Goal: Task Accomplishment & Management: Use online tool/utility

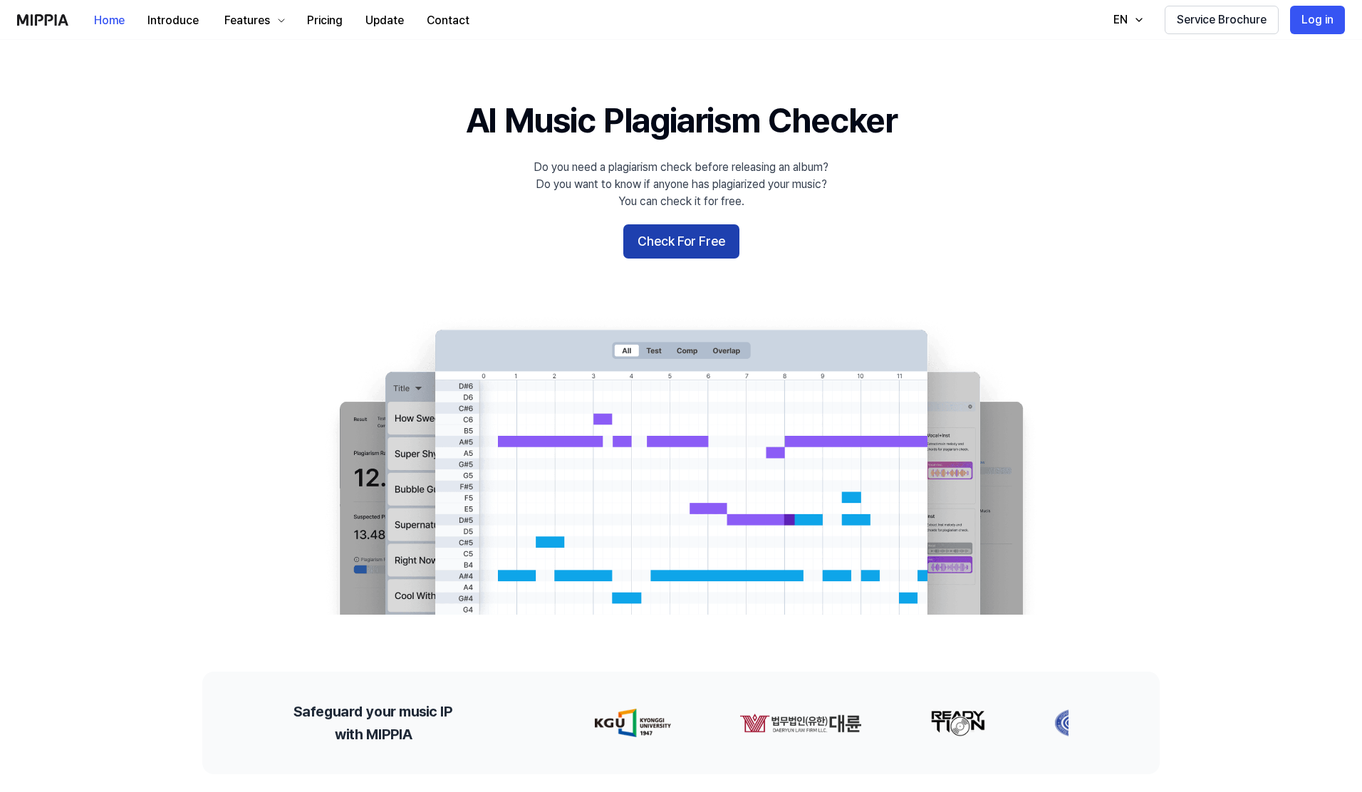
click at [706, 241] on button "Check For Free" at bounding box center [681, 241] width 116 height 34
click at [320, 16] on button "Pricing" at bounding box center [325, 20] width 58 height 28
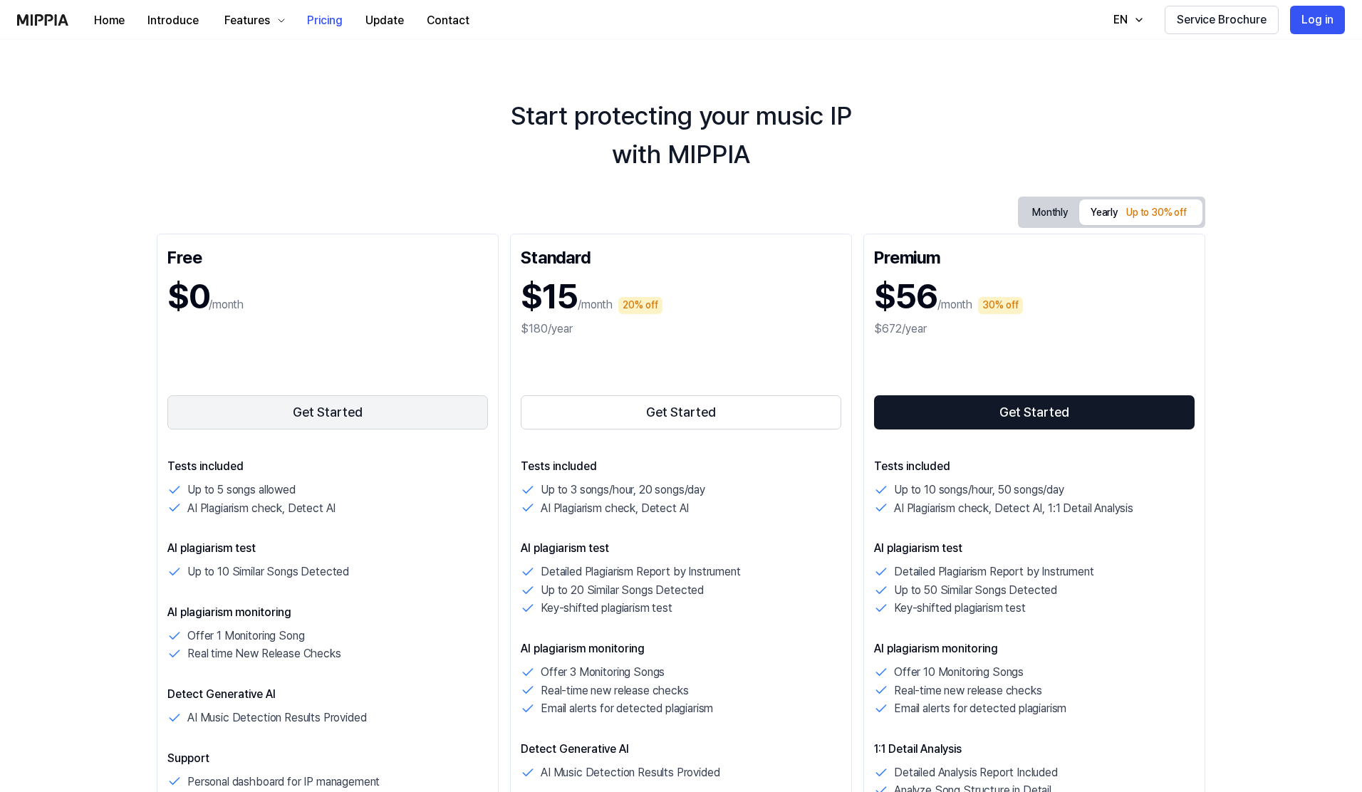
click at [308, 422] on button "Get Started" at bounding box center [327, 412] width 320 height 34
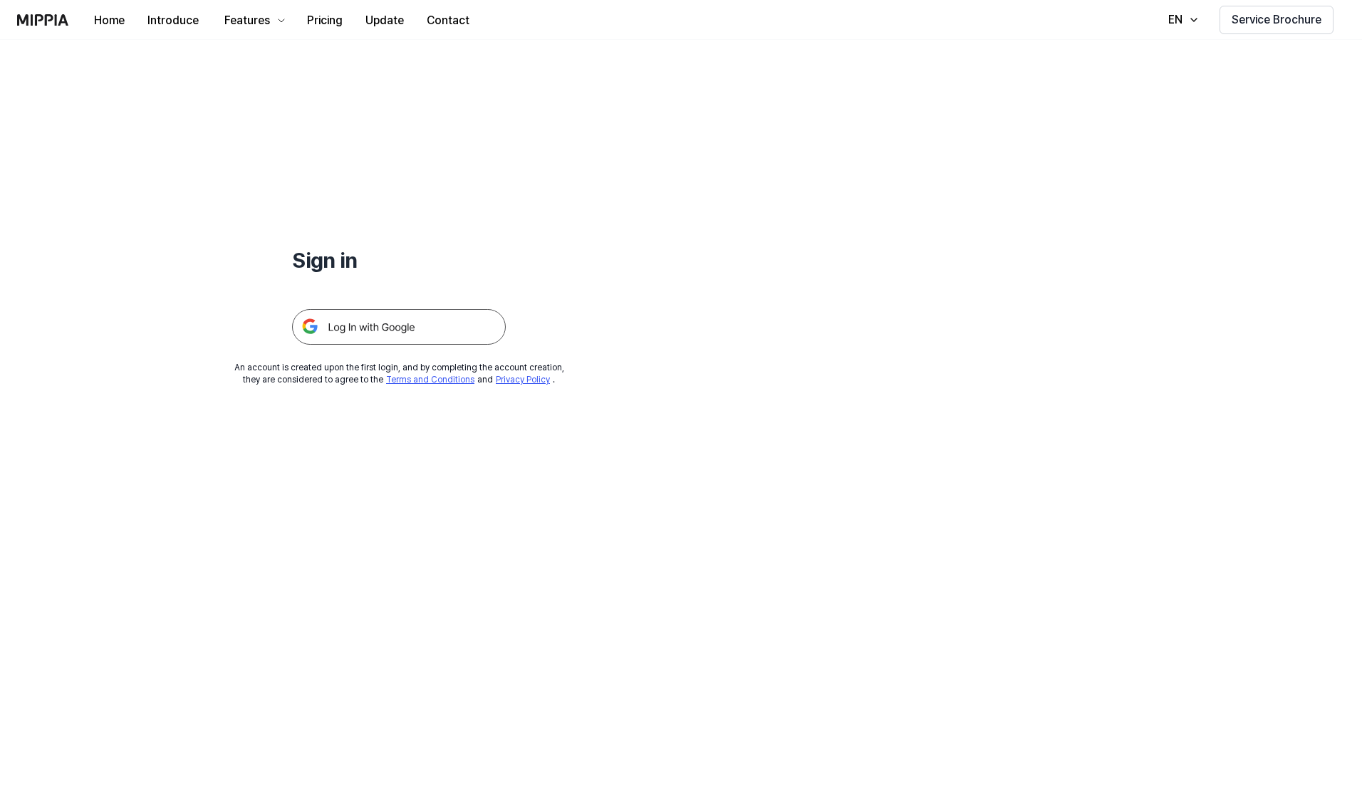
click at [372, 327] on img at bounding box center [399, 327] width 214 height 36
click at [393, 320] on img at bounding box center [399, 327] width 214 height 36
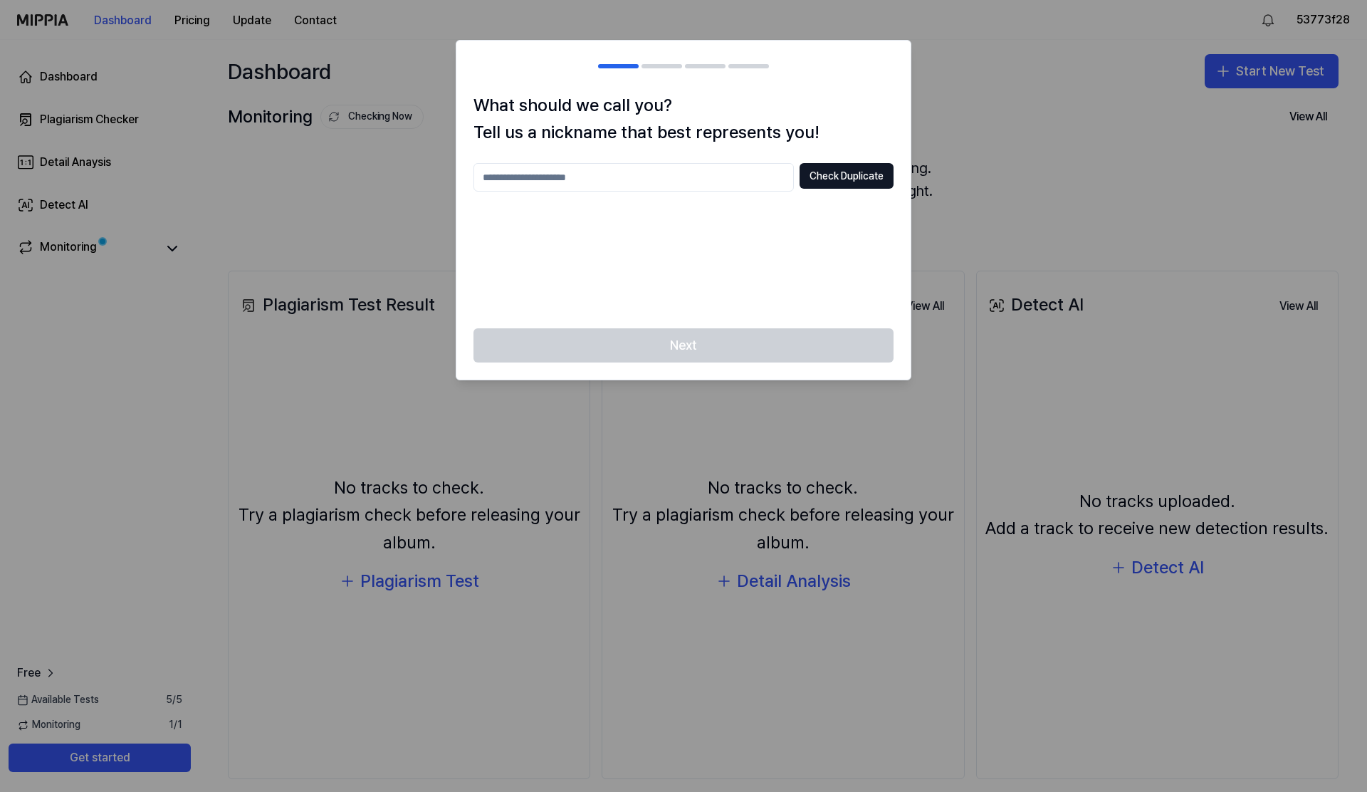
click at [579, 177] on input "text" at bounding box center [634, 177] width 320 height 28
type input "******"
click at [862, 169] on button "Check Duplicate" at bounding box center [847, 176] width 94 height 26
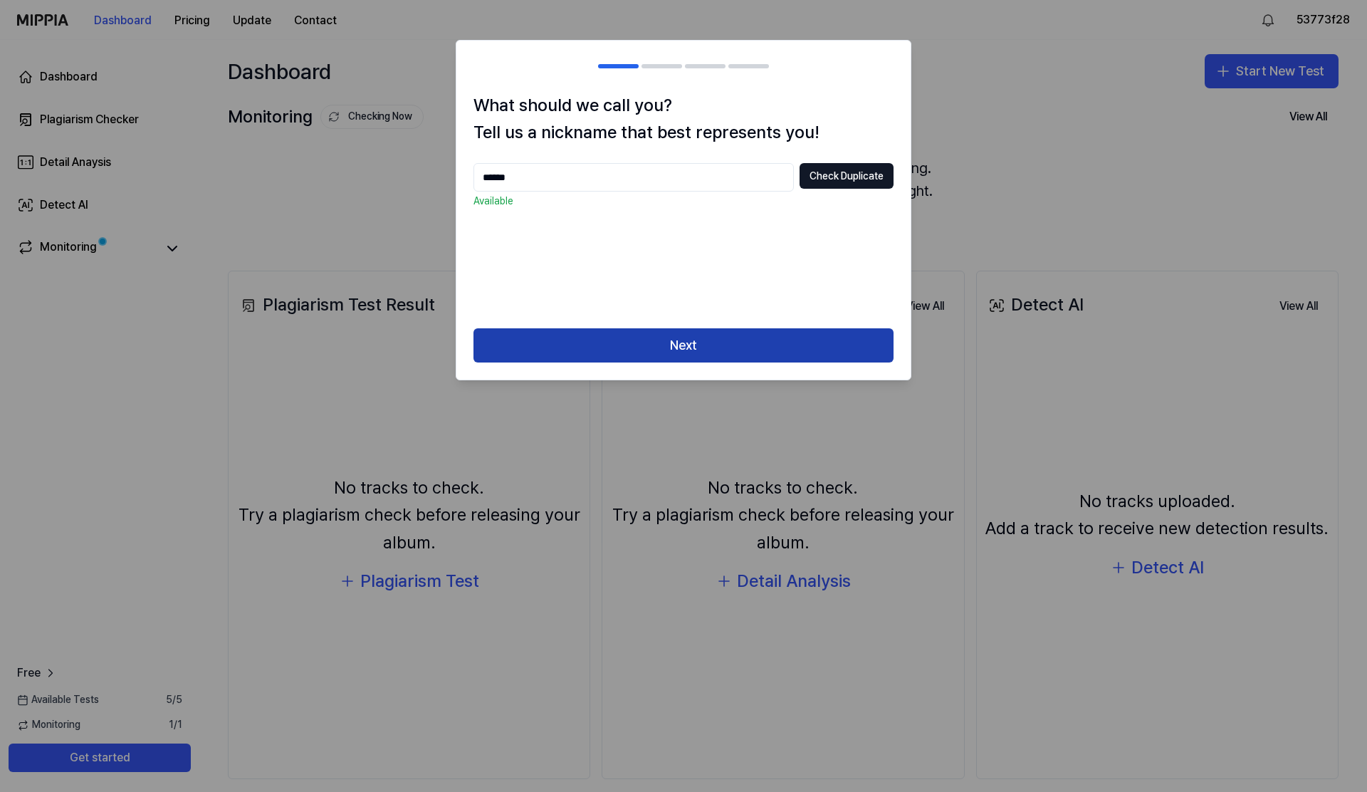
click at [756, 341] on button "Next" at bounding box center [684, 345] width 420 height 34
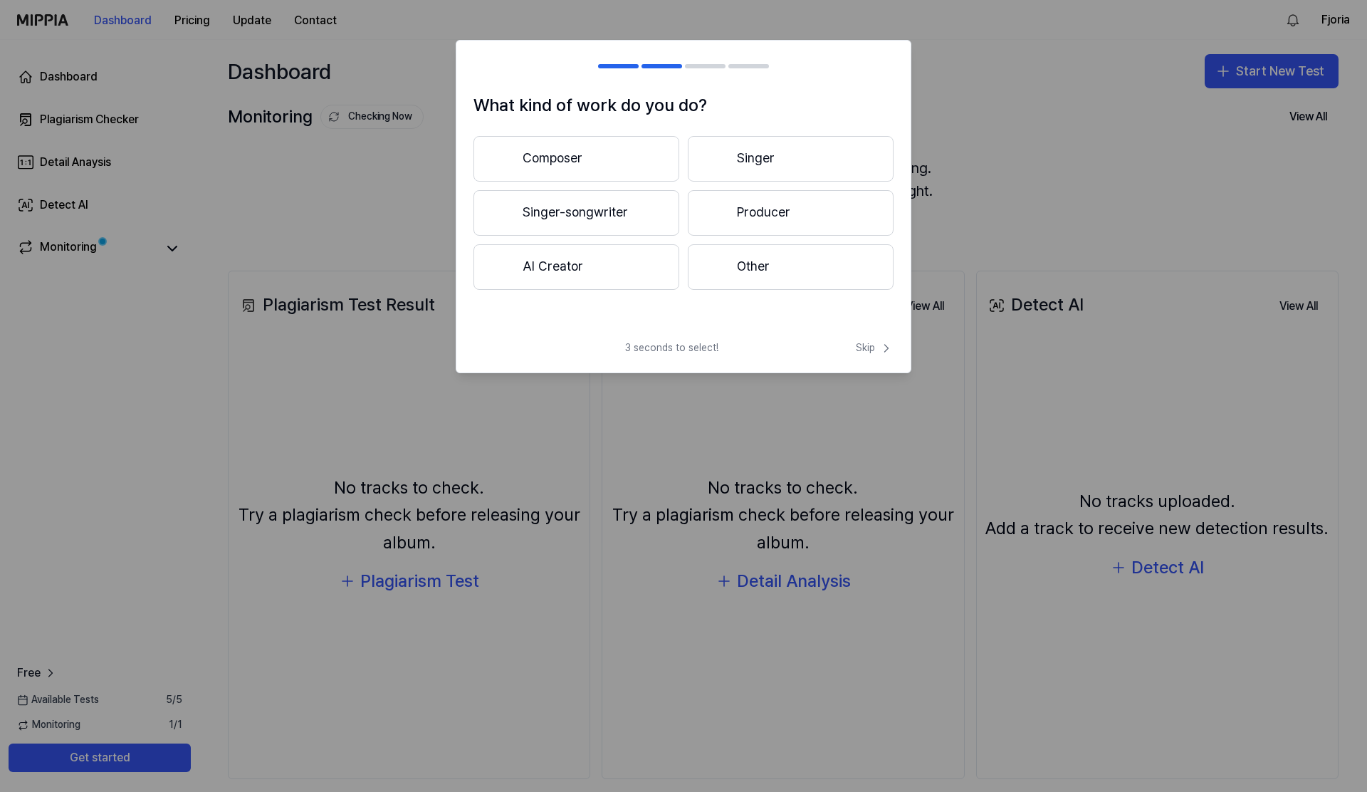
click at [559, 156] on button "Composer" at bounding box center [577, 159] width 206 height 46
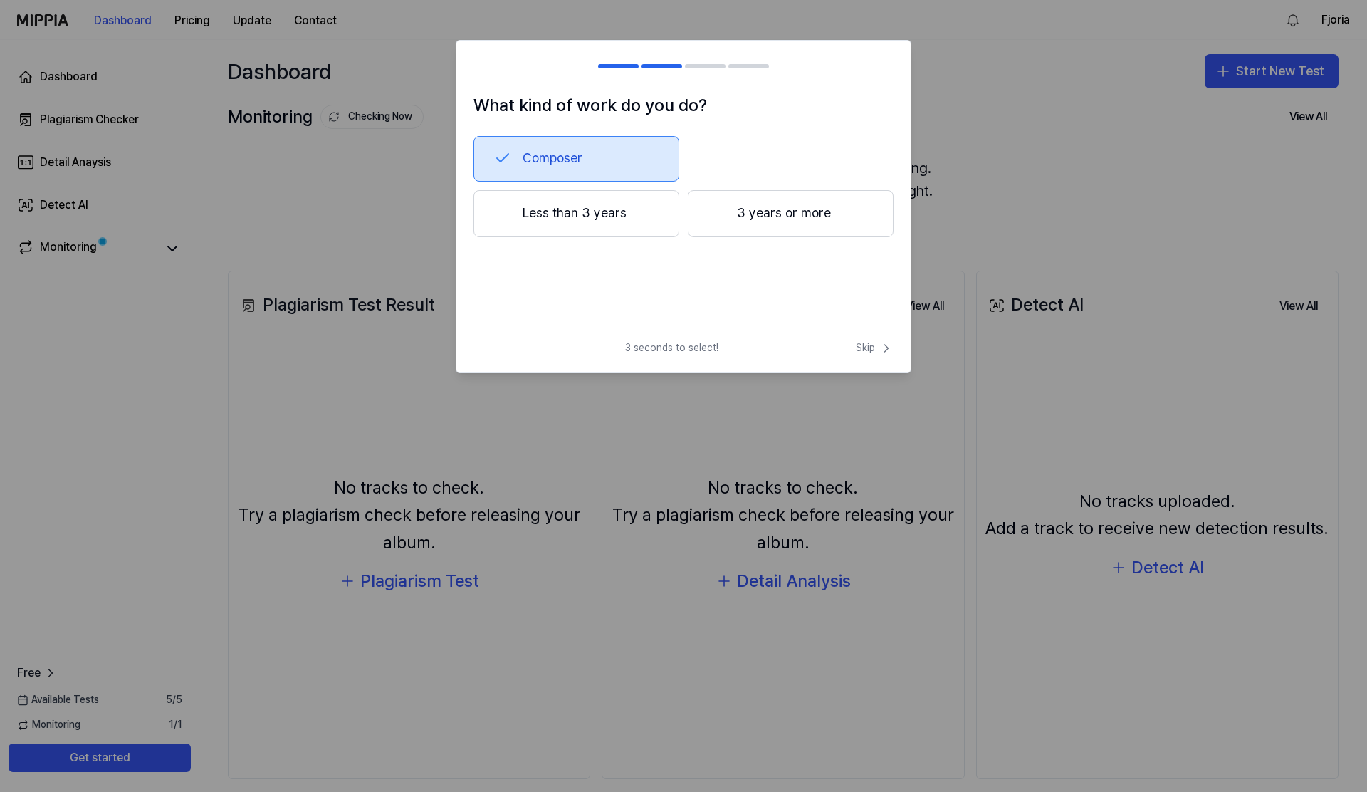
click at [558, 155] on button "Composer" at bounding box center [577, 159] width 206 height 46
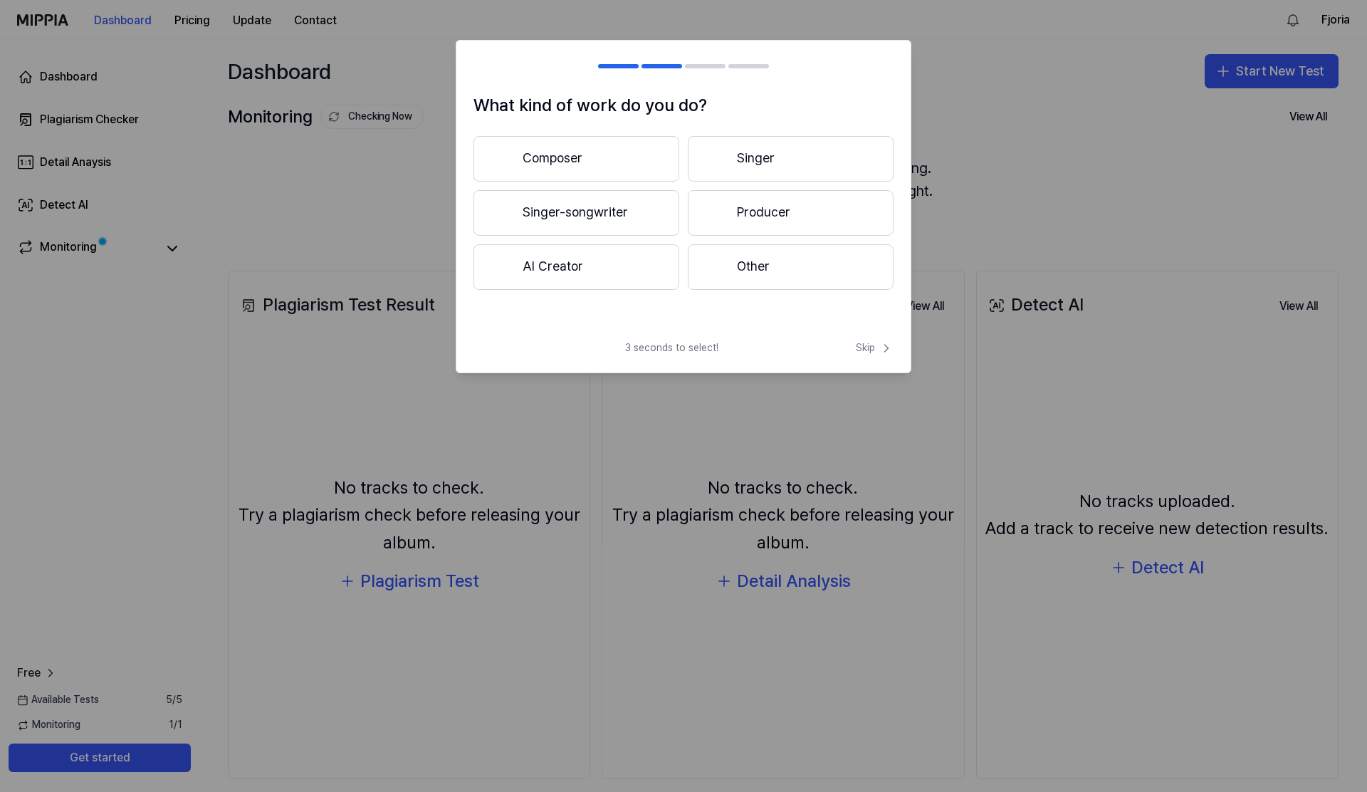
click at [545, 150] on button "Composer" at bounding box center [577, 159] width 206 height 46
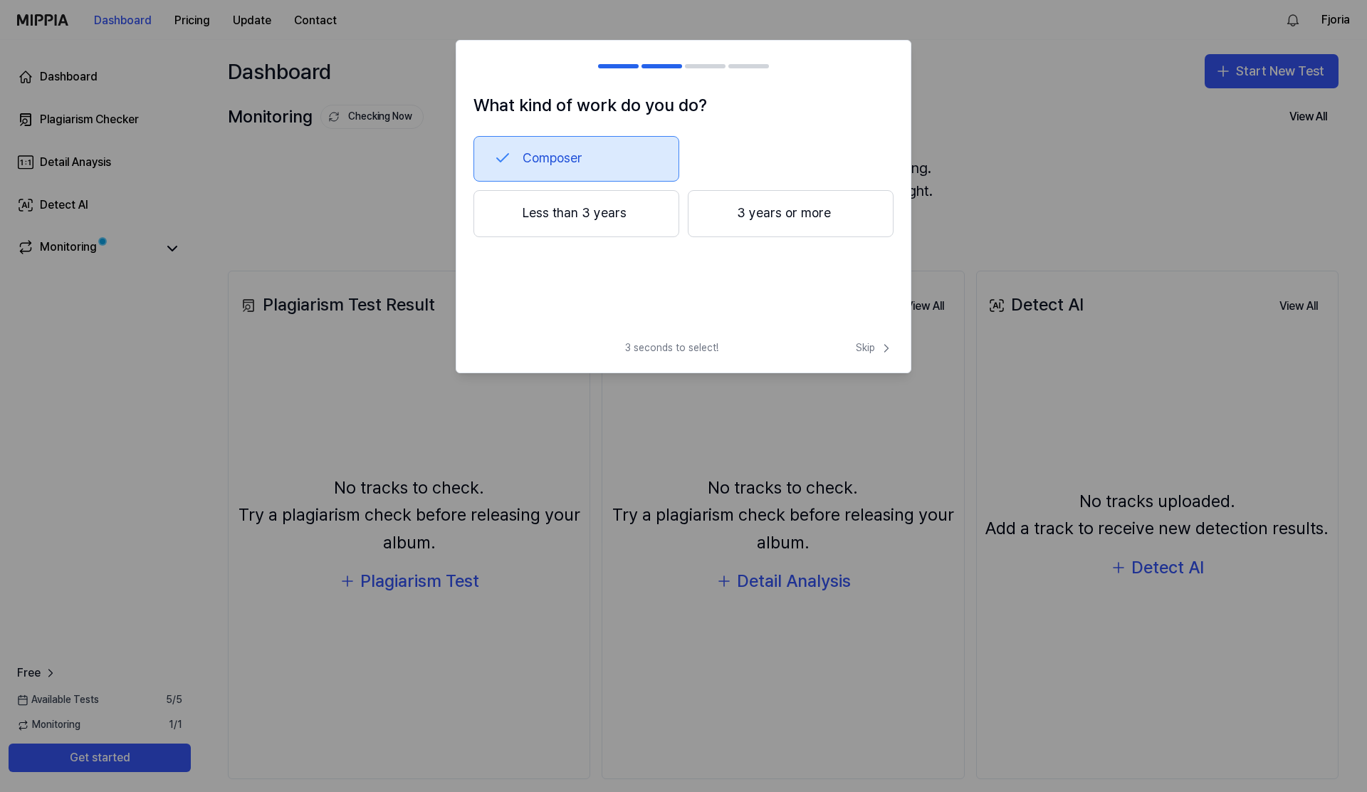
click at [568, 219] on button "Less than 3 years" at bounding box center [577, 213] width 206 height 47
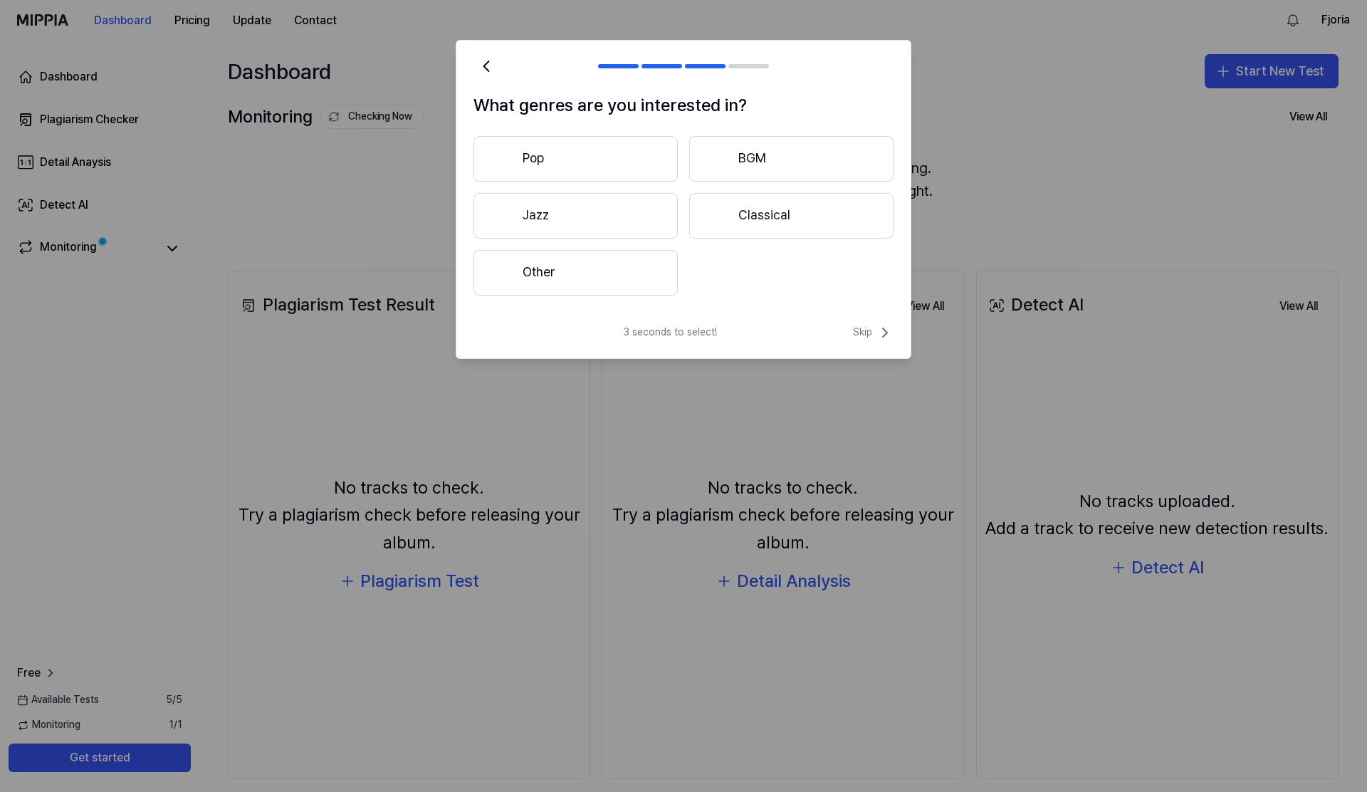
click at [600, 275] on button "Other" at bounding box center [576, 273] width 204 height 46
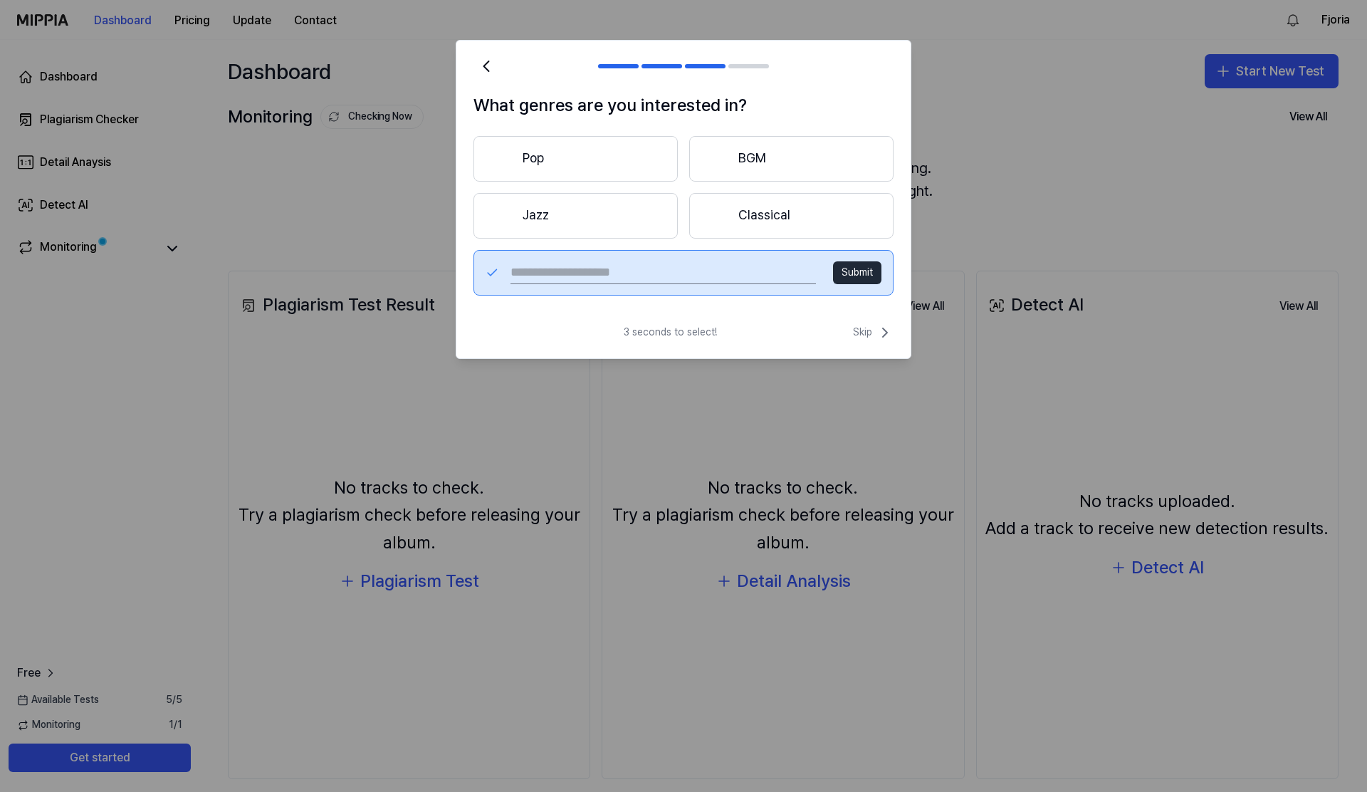
click at [637, 271] on input "text" at bounding box center [664, 272] width 306 height 23
type input "**********"
click at [863, 275] on button "Submit" at bounding box center [857, 272] width 48 height 23
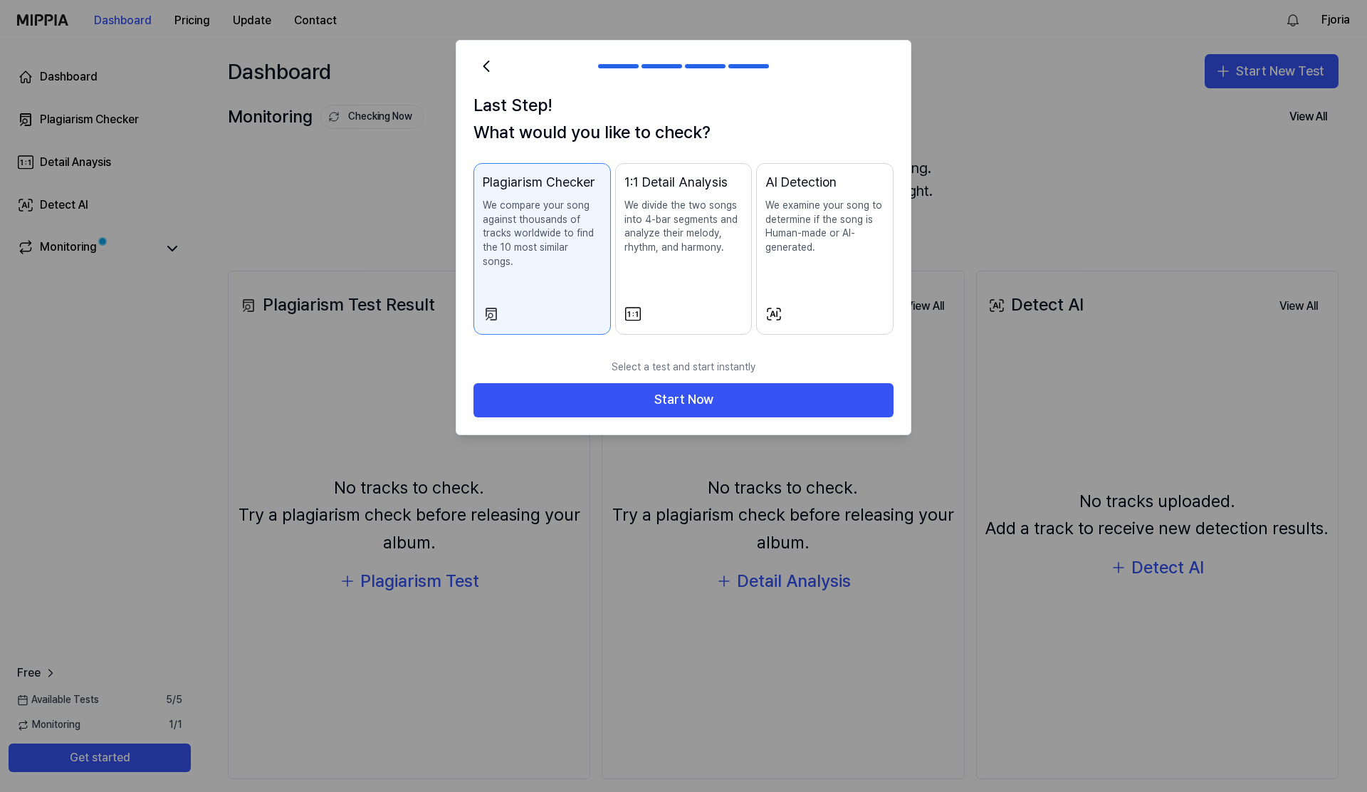
click at [671, 238] on p "We divide the two songs into 4-bar segments and analyze their melody, rhythm, a…" at bounding box center [684, 227] width 119 height 56
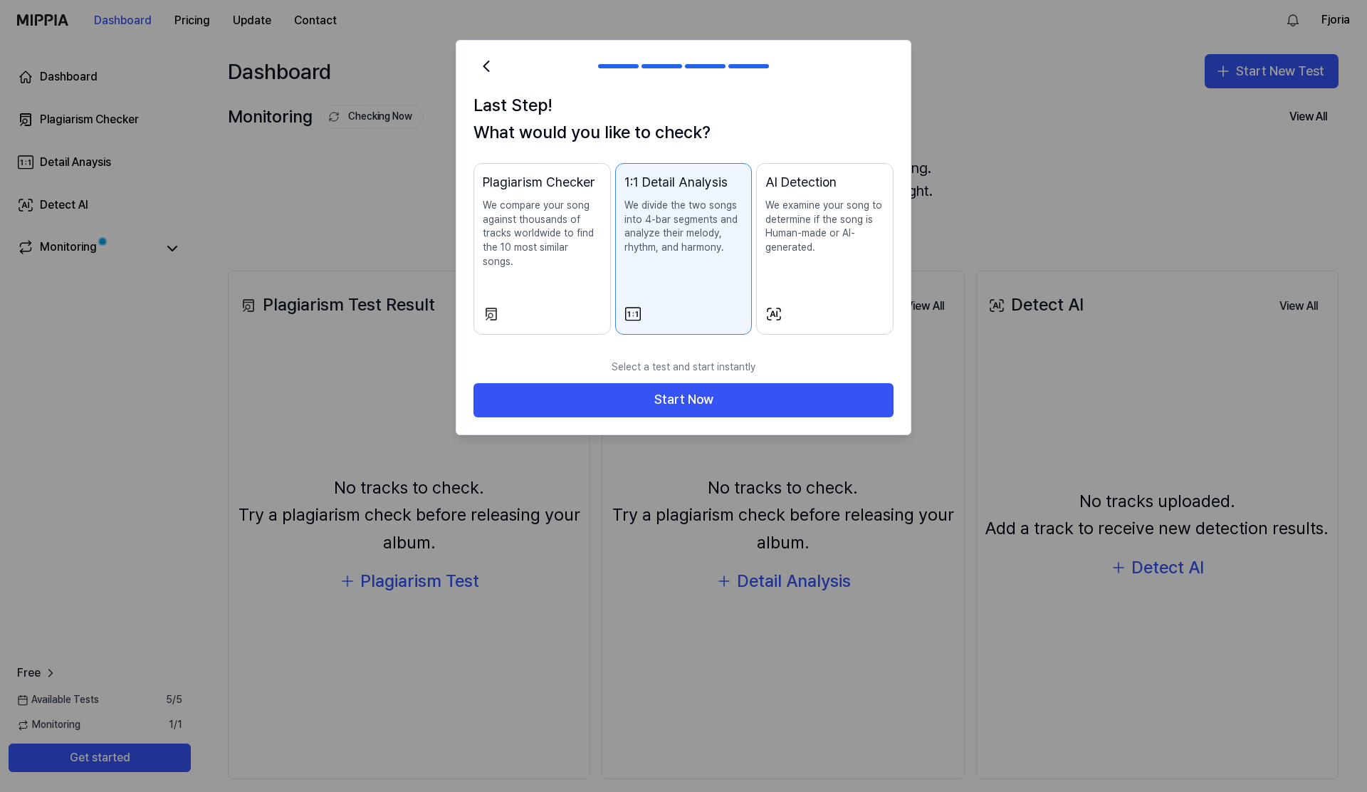
click at [539, 249] on p "We compare your song against thousands of tracks worldwide to find the 10 most …" at bounding box center [542, 234] width 119 height 70
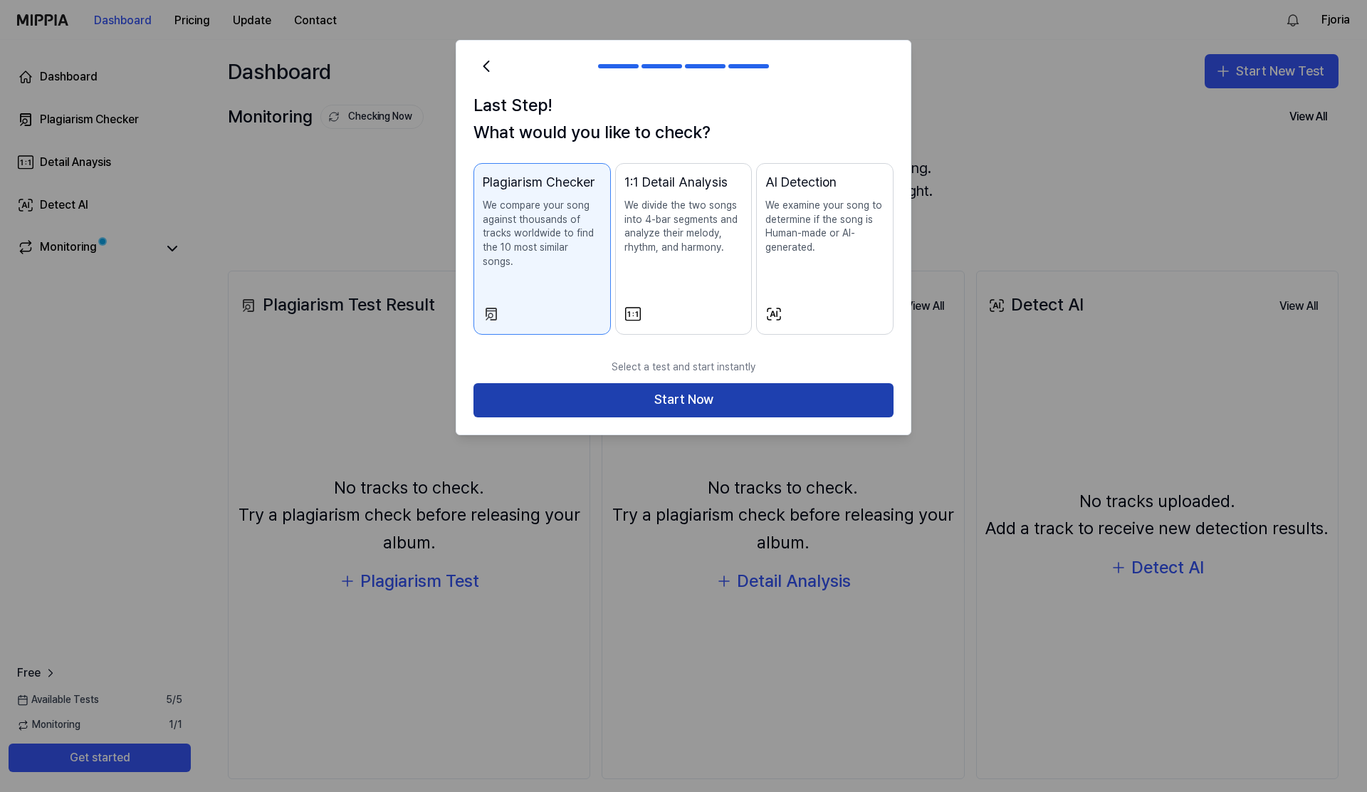
click at [635, 385] on button "Start Now" at bounding box center [684, 400] width 420 height 34
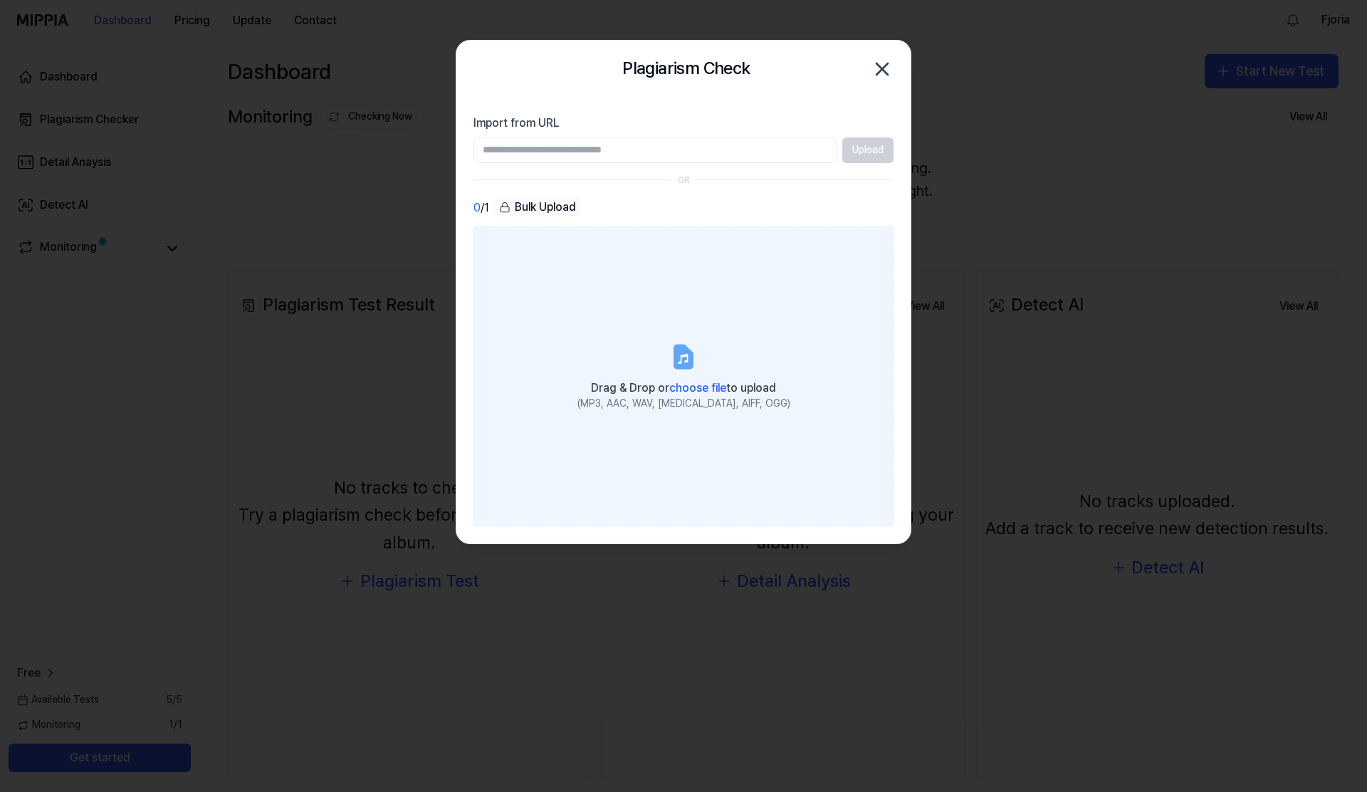
click at [679, 362] on icon at bounding box center [683, 358] width 10 height 10
click at [0, 0] on input "Drag & Drop or choose file to upload (MP3, AAC, WAV, [MEDICAL_DATA], AIFF, OGG)" at bounding box center [0, 0] width 0 height 0
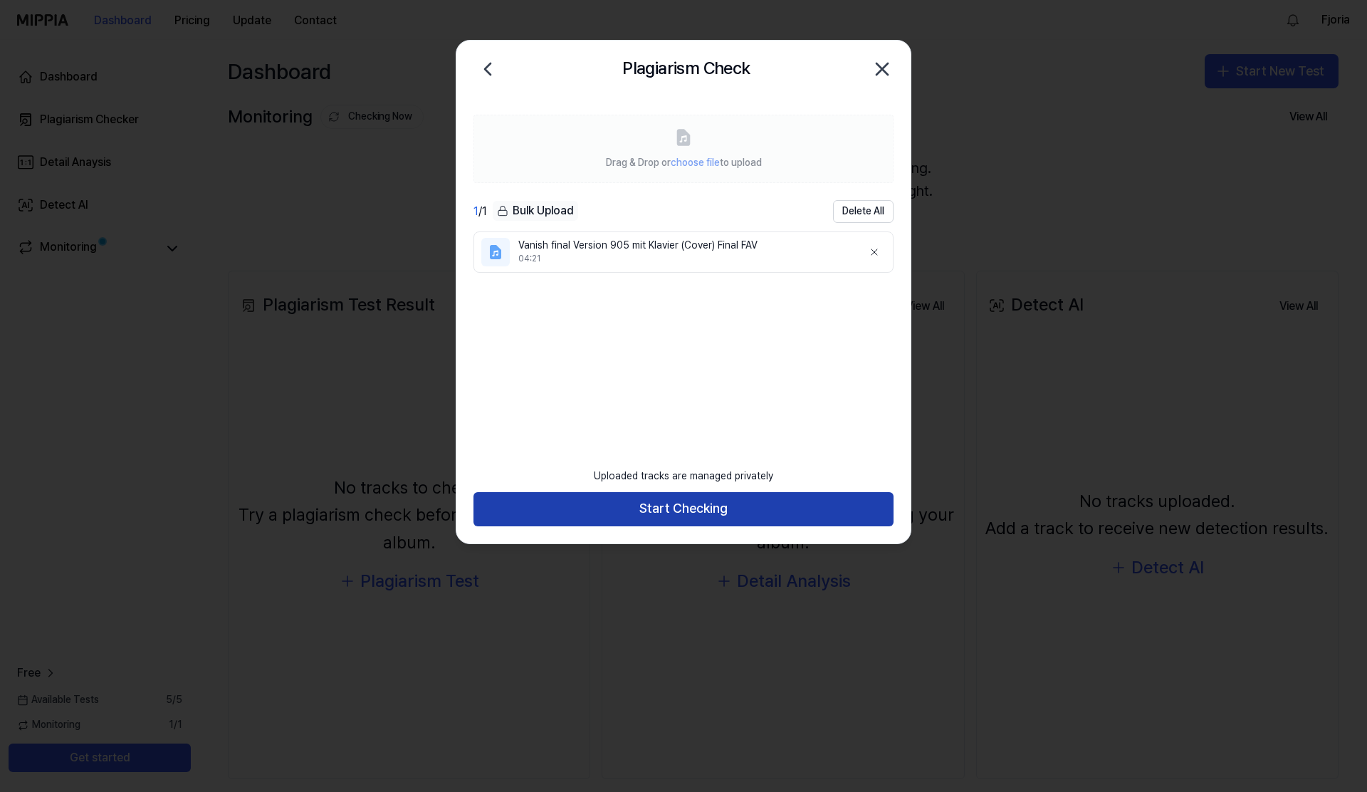
click at [692, 512] on button "Start Checking" at bounding box center [684, 509] width 420 height 34
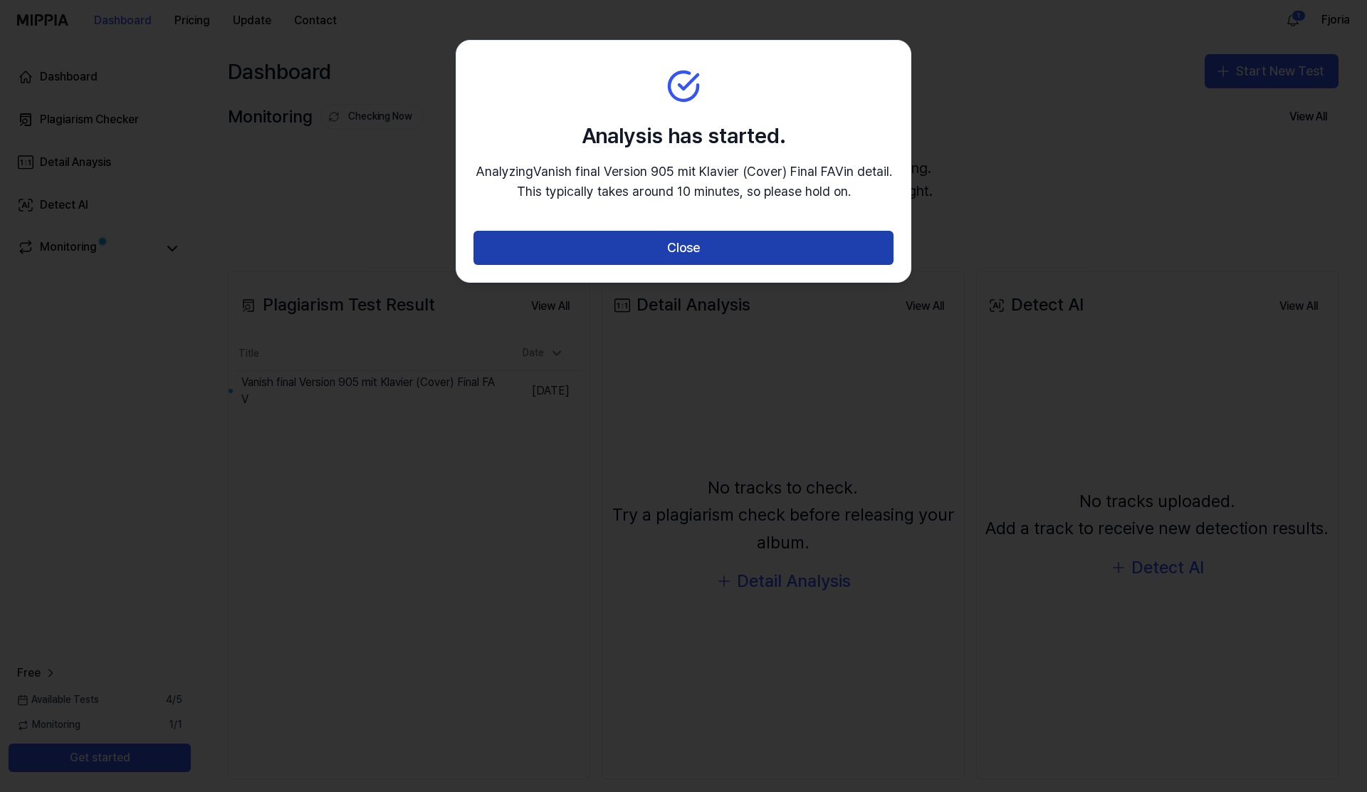
click at [757, 244] on button "Close" at bounding box center [684, 248] width 420 height 34
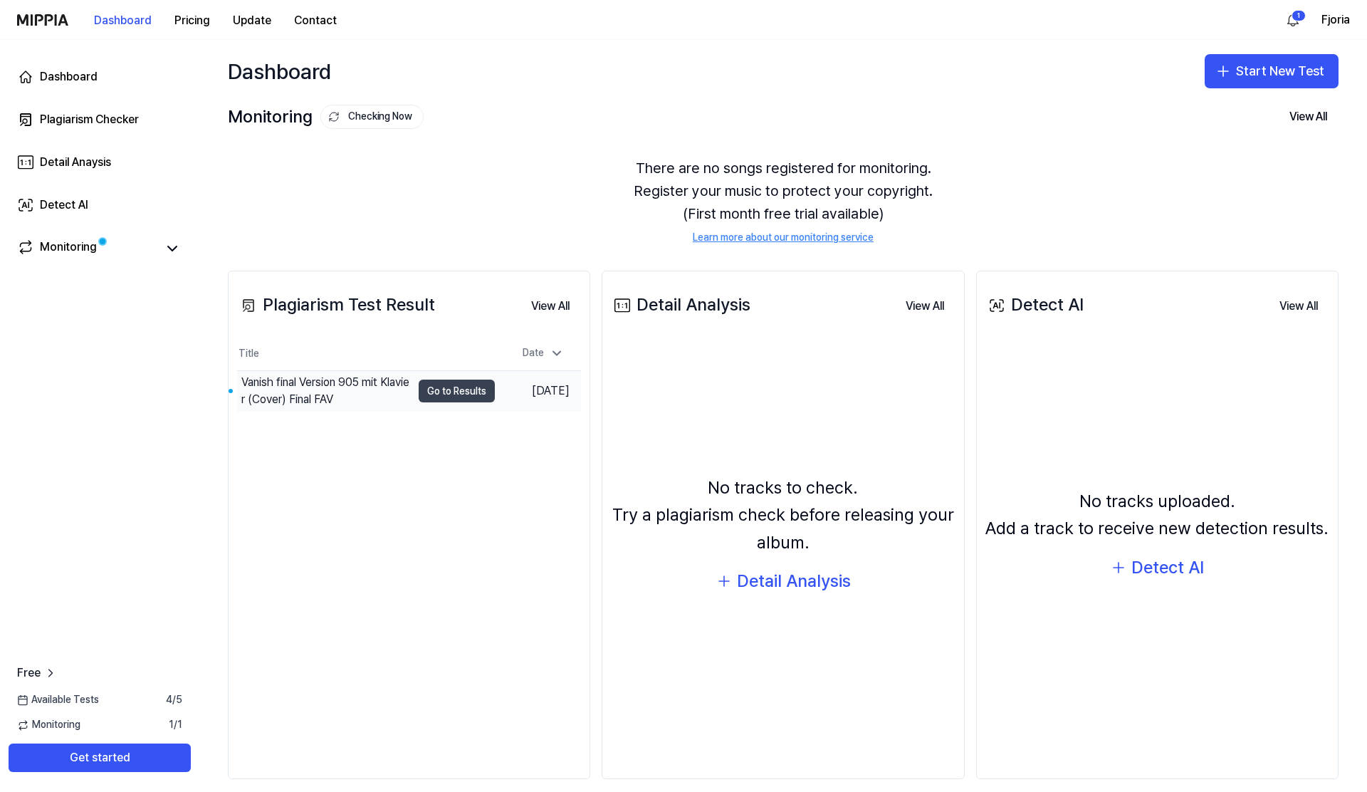
click at [450, 395] on button "Go to Results" at bounding box center [457, 391] width 76 height 23
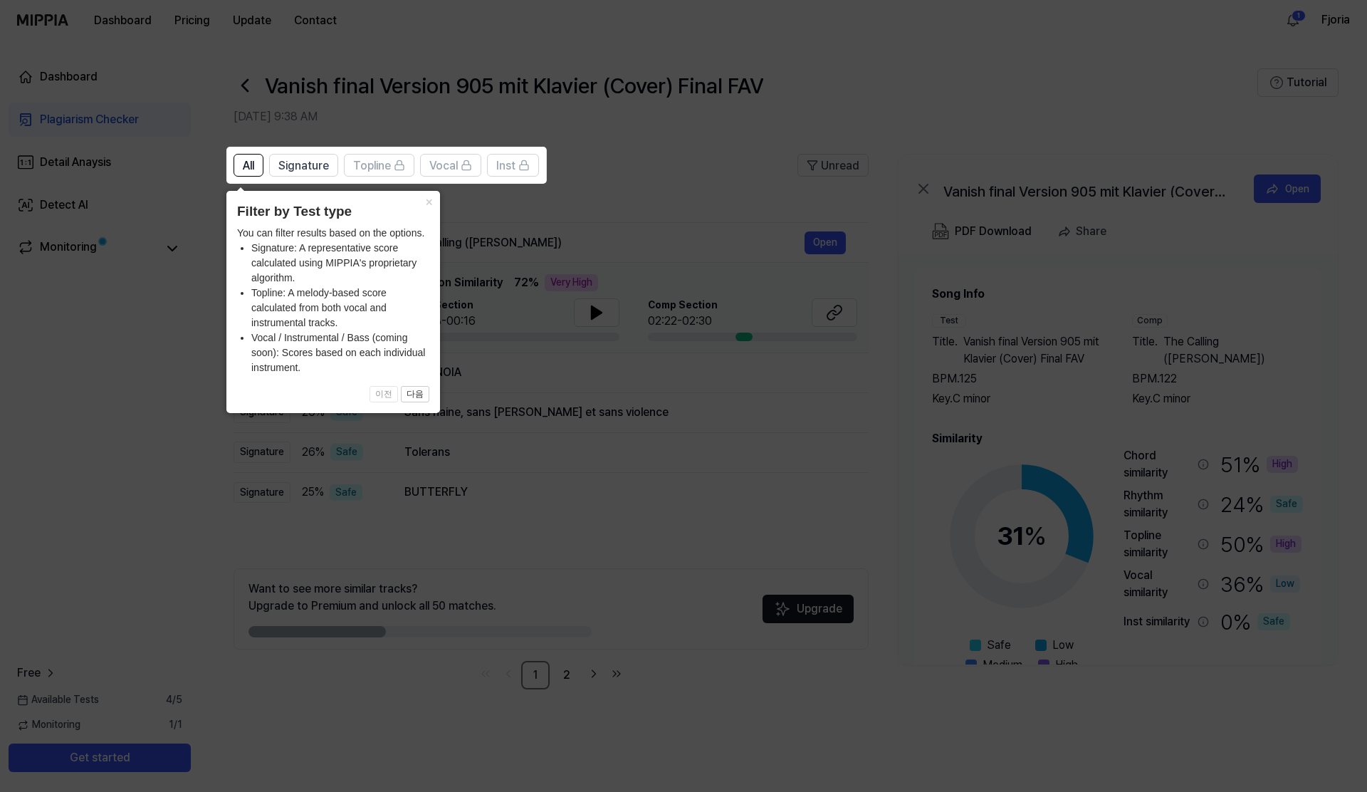
click at [679, 571] on icon at bounding box center [683, 396] width 1367 height 792
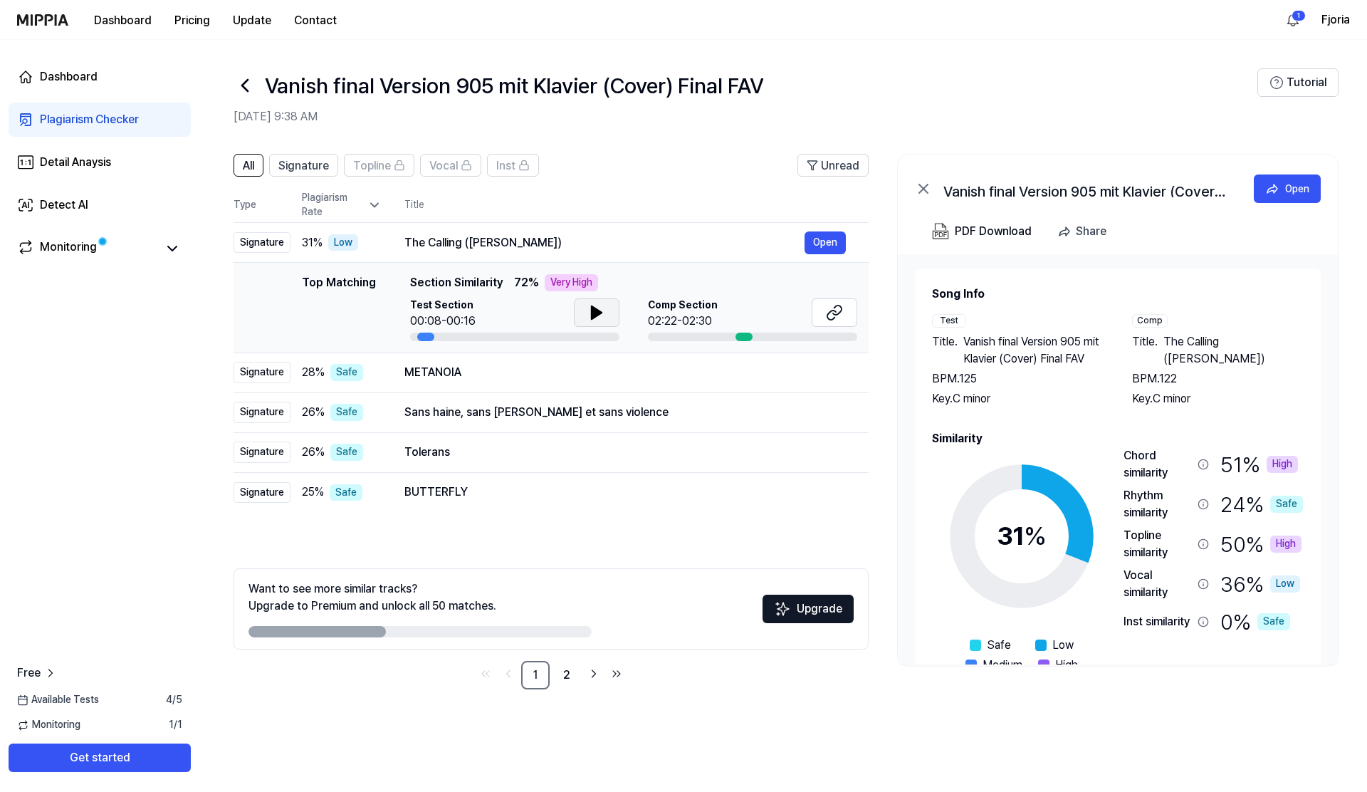
click at [602, 311] on icon at bounding box center [596, 312] width 17 height 17
click at [833, 309] on icon at bounding box center [834, 312] width 17 height 17
click at [453, 375] on div "METANOIA" at bounding box center [605, 372] width 400 height 17
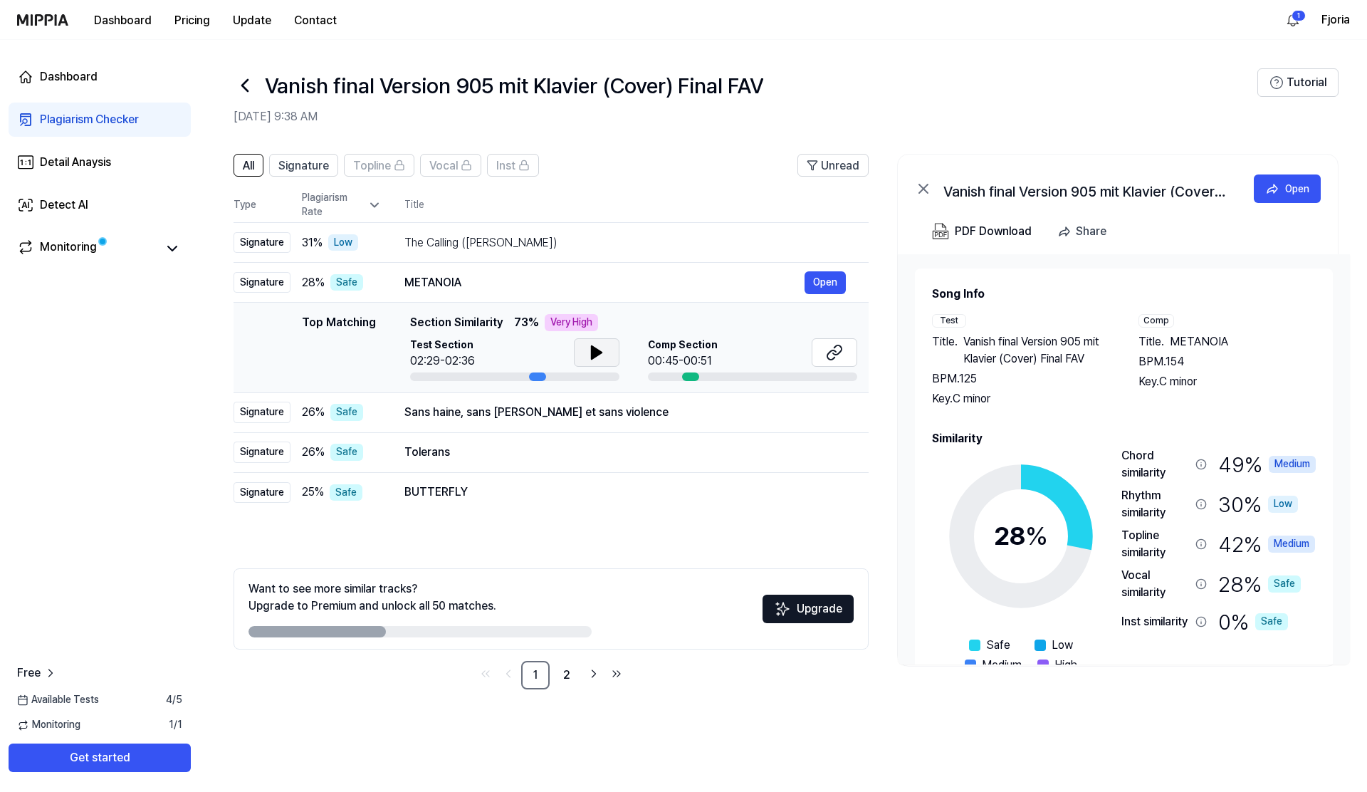
click at [600, 357] on icon at bounding box center [596, 352] width 17 height 17
click at [585, 356] on button at bounding box center [597, 352] width 46 height 28
